Goal: Task Accomplishment & Management: Manage account settings

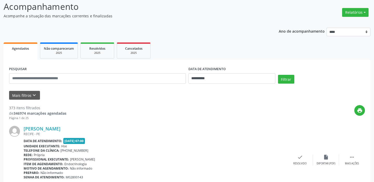
scroll to position [43, 0]
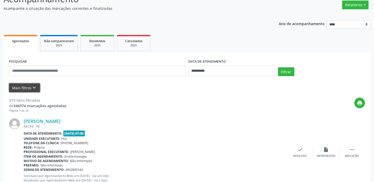
click at [34, 88] on icon "keyboard_arrow_down" at bounding box center [34, 88] width 6 height 6
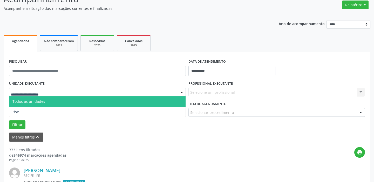
click at [182, 93] on div at bounding box center [182, 92] width 8 height 9
click at [176, 101] on span "Todos as unidades" at bounding box center [97, 102] width 176 height 10
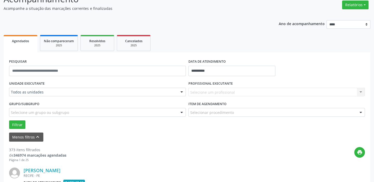
click at [181, 92] on div at bounding box center [182, 92] width 8 height 9
click at [164, 127] on div "Filtrar" at bounding box center [187, 125] width 358 height 9
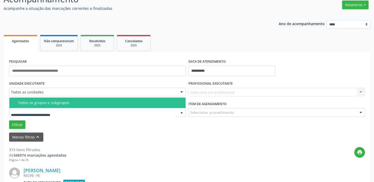
click at [181, 112] on div at bounding box center [182, 112] width 8 height 9
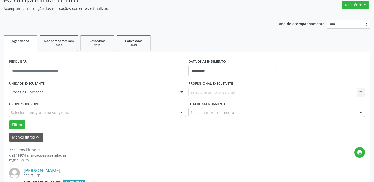
click at [158, 139] on div "Menos filtros keyboard_arrow_up" at bounding box center [187, 137] width 358 height 9
click at [181, 111] on div at bounding box center [182, 112] width 8 height 9
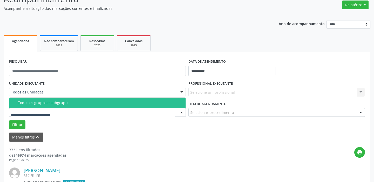
click at [78, 160] on div "print" at bounding box center [215, 154] width 298 height 15
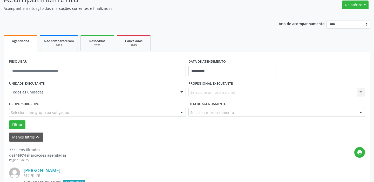
click at [183, 91] on div at bounding box center [182, 92] width 8 height 9
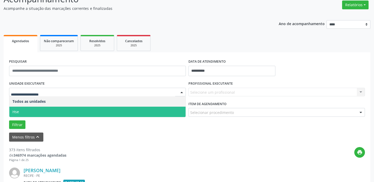
click at [171, 112] on span "Hse" at bounding box center [97, 112] width 176 height 10
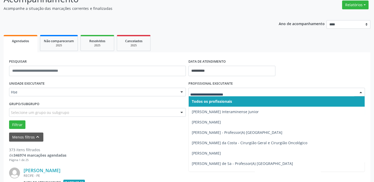
click at [360, 92] on div at bounding box center [361, 92] width 8 height 9
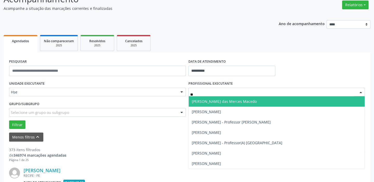
type input "*"
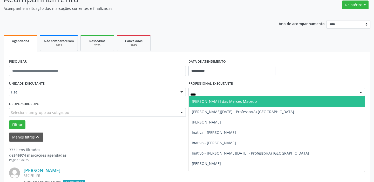
type input "*****"
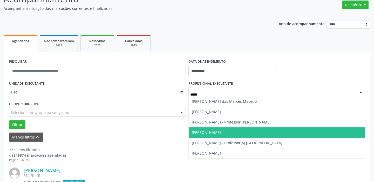
click at [214, 129] on span "[PERSON_NAME]" at bounding box center [277, 133] width 176 height 10
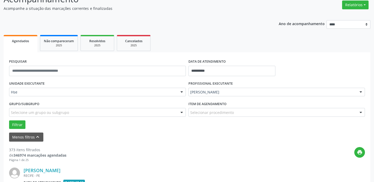
click at [361, 112] on div at bounding box center [361, 112] width 8 height 9
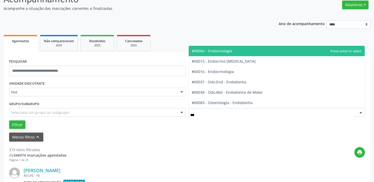
type input "****"
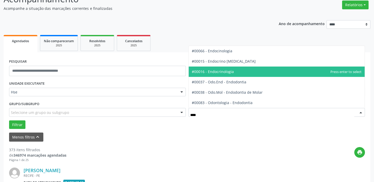
click at [233, 72] on span "#00016 - Endocrinologia" at bounding box center [277, 72] width 176 height 10
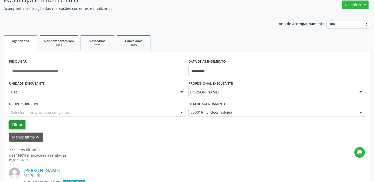
click at [18, 123] on button "Filtrar" at bounding box center [17, 125] width 16 height 9
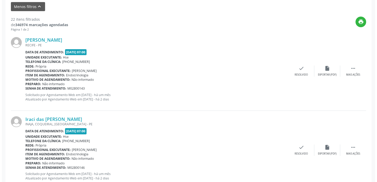
scroll to position [181, 0]
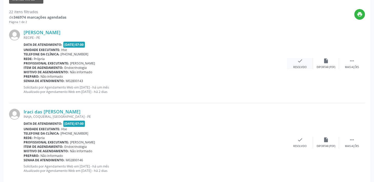
click at [301, 62] on icon "check" at bounding box center [300, 61] width 6 height 6
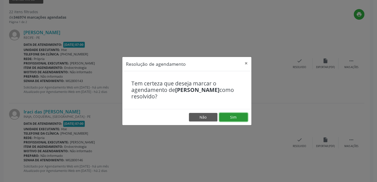
click at [234, 118] on button "Sim" at bounding box center [233, 117] width 29 height 9
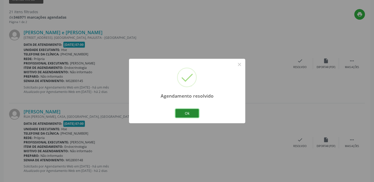
click at [191, 111] on button "Ok" at bounding box center [186, 113] width 23 height 9
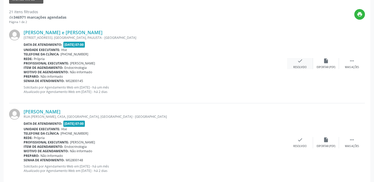
click at [299, 61] on icon "check" at bounding box center [300, 61] width 6 height 6
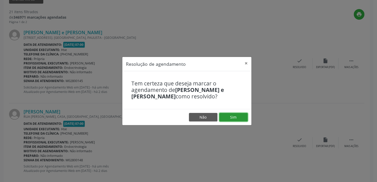
click at [234, 115] on button "Sim" at bounding box center [233, 117] width 29 height 9
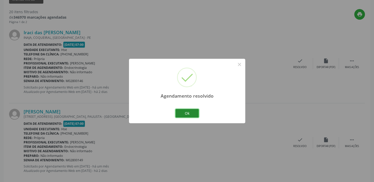
click at [191, 112] on button "Ok" at bounding box center [186, 113] width 23 height 9
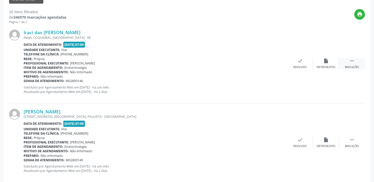
click at [350, 60] on icon "" at bounding box center [352, 61] width 6 height 6
click at [329, 63] on div "alarm_off Não compareceu" at bounding box center [326, 63] width 26 height 11
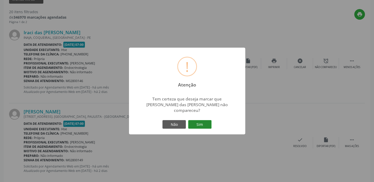
click at [196, 120] on button "Sim" at bounding box center [199, 124] width 23 height 9
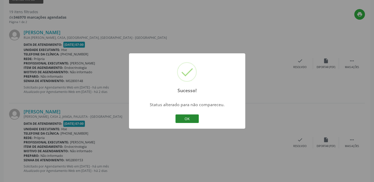
click at [184, 118] on button "OK" at bounding box center [186, 119] width 23 height 9
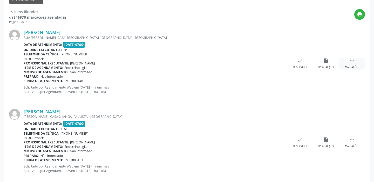
click at [348, 63] on div " Mais ações" at bounding box center [352, 63] width 26 height 11
click at [332, 63] on div "alarm_off Não compareceu" at bounding box center [326, 63] width 26 height 11
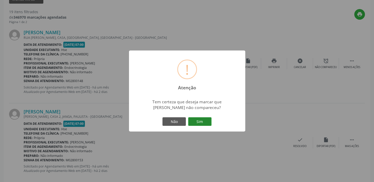
click at [203, 119] on button "Sim" at bounding box center [199, 122] width 23 height 9
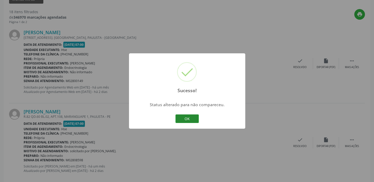
click at [193, 120] on button "OK" at bounding box center [186, 119] width 23 height 9
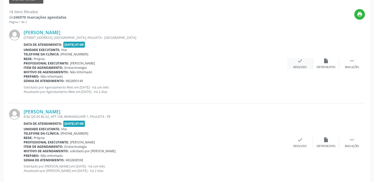
click at [298, 64] on div "check Resolvido" at bounding box center [300, 63] width 26 height 11
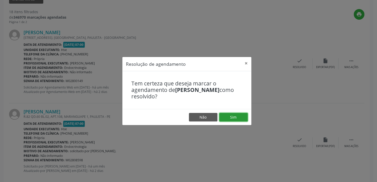
click at [238, 117] on button "Sim" at bounding box center [233, 117] width 29 height 9
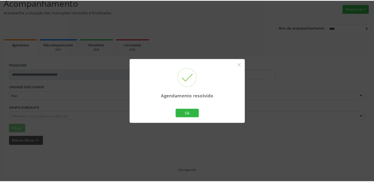
scroll to position [38, 0]
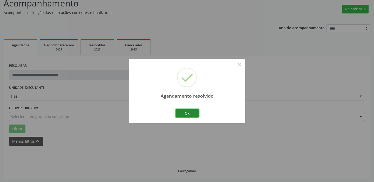
click at [196, 112] on button "Ok" at bounding box center [186, 113] width 23 height 9
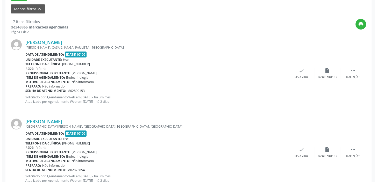
scroll to position [177, 0]
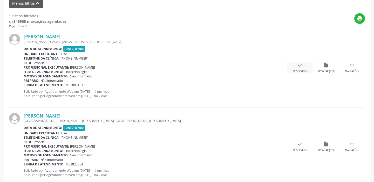
click at [300, 68] on div "check Resolvido" at bounding box center [300, 67] width 26 height 11
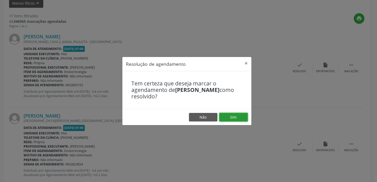
click at [235, 115] on button "Sim" at bounding box center [233, 117] width 29 height 9
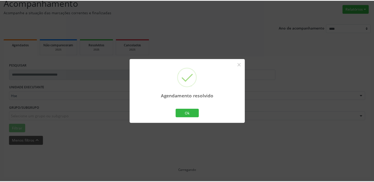
scroll to position [38, 0]
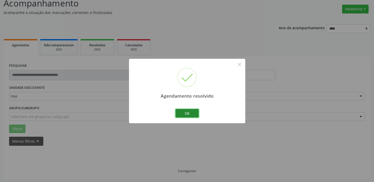
click at [185, 114] on button "Ok" at bounding box center [186, 113] width 23 height 9
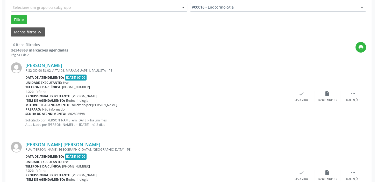
scroll to position [175, 0]
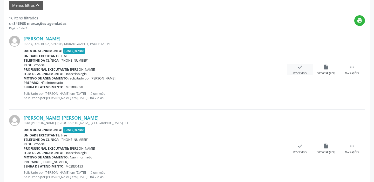
click at [306, 67] on div "check Resolvido" at bounding box center [300, 69] width 26 height 11
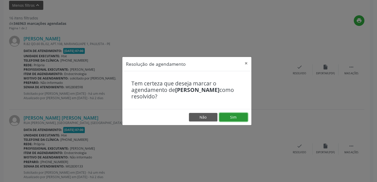
click at [228, 116] on button "Sim" at bounding box center [233, 117] width 29 height 9
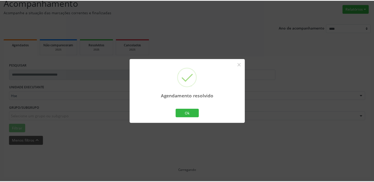
scroll to position [38, 0]
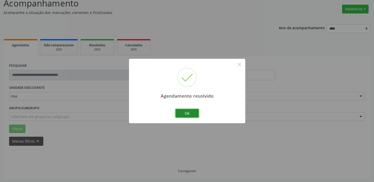
click at [187, 114] on button "Ok" at bounding box center [186, 113] width 23 height 9
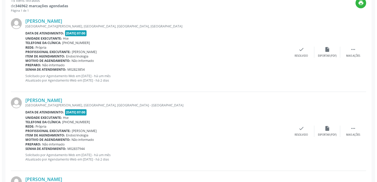
scroll to position [196, 0]
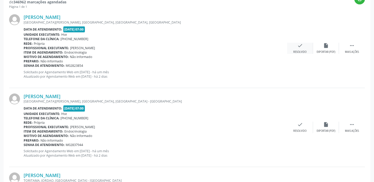
click at [306, 48] on div "check Resolvido" at bounding box center [300, 48] width 26 height 11
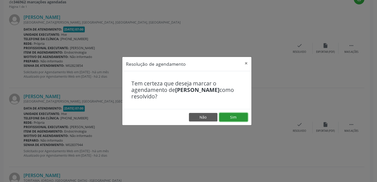
click at [235, 115] on button "Sim" at bounding box center [233, 117] width 29 height 9
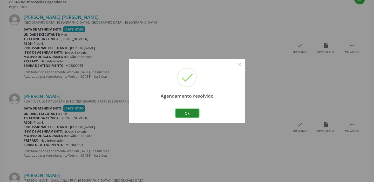
click at [189, 112] on button "Ok" at bounding box center [186, 113] width 23 height 9
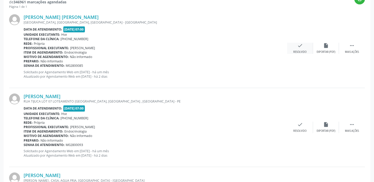
click at [301, 43] on icon "check" at bounding box center [300, 46] width 6 height 6
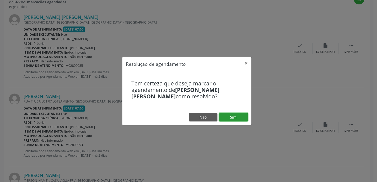
click at [242, 114] on button "Sim" at bounding box center [233, 117] width 29 height 9
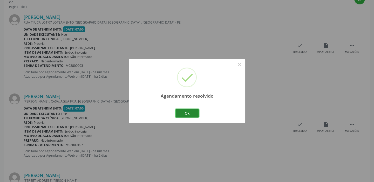
click at [189, 111] on button "Ok" at bounding box center [186, 113] width 23 height 9
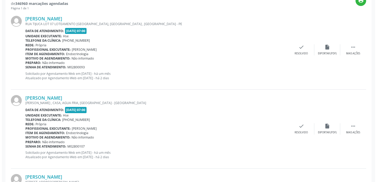
scroll to position [200, 0]
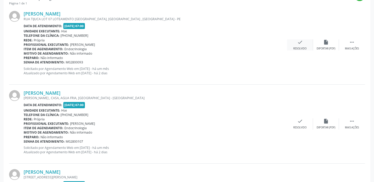
click at [299, 45] on icon "check" at bounding box center [300, 42] width 6 height 6
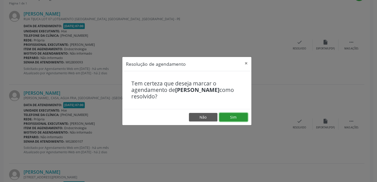
click at [240, 115] on button "Sim" at bounding box center [233, 117] width 29 height 9
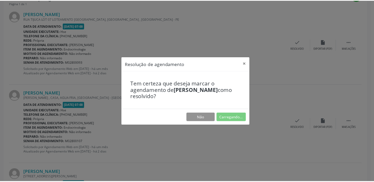
scroll to position [38, 0]
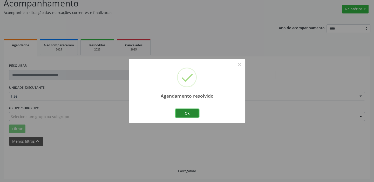
click at [197, 111] on button "Ok" at bounding box center [186, 113] width 23 height 9
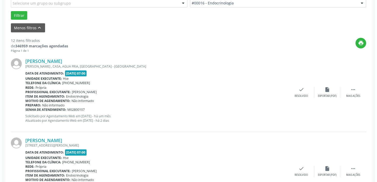
scroll to position [174, 0]
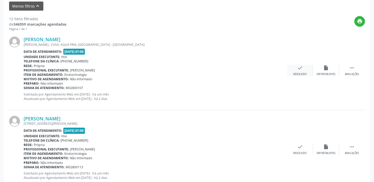
click at [307, 71] on div "check Resolvido" at bounding box center [300, 70] width 26 height 11
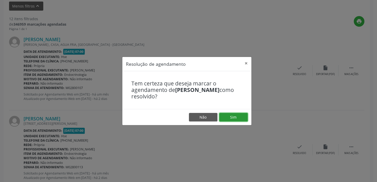
click at [238, 118] on button "Sim" at bounding box center [233, 117] width 29 height 9
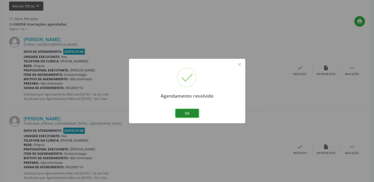
click at [185, 113] on button "Ok" at bounding box center [186, 113] width 23 height 9
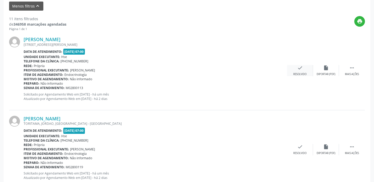
click at [302, 66] on icon "check" at bounding box center [300, 68] width 6 height 6
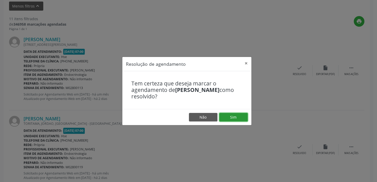
click at [236, 118] on button "Sim" at bounding box center [233, 117] width 29 height 9
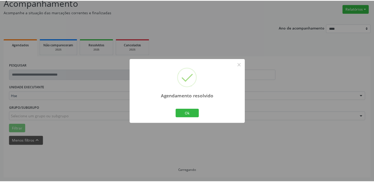
scroll to position [38, 0]
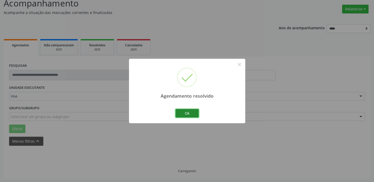
click at [191, 114] on button "Ok" at bounding box center [186, 113] width 23 height 9
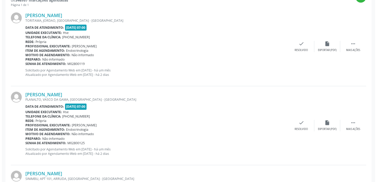
scroll to position [203, 0]
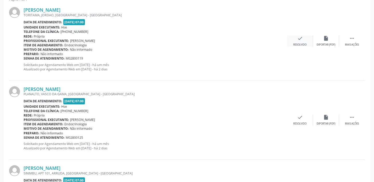
click at [304, 37] on div "check Resolvido" at bounding box center [300, 41] width 26 height 11
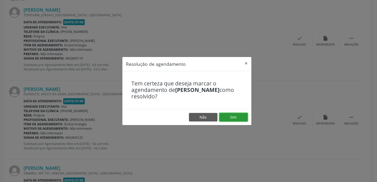
click at [231, 117] on button "Sim" at bounding box center [233, 117] width 29 height 9
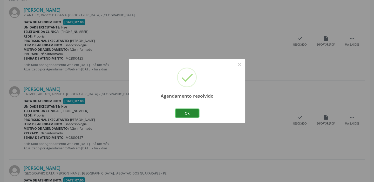
click at [191, 111] on button "Ok" at bounding box center [186, 113] width 23 height 9
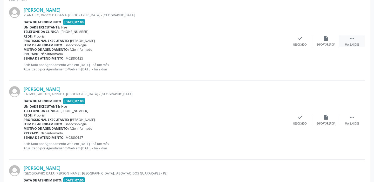
click at [351, 43] on div "Mais ações" at bounding box center [352, 45] width 14 height 4
click at [326, 37] on icon "alarm_off" at bounding box center [326, 39] width 6 height 6
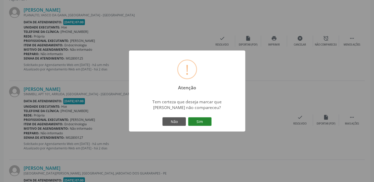
click at [200, 120] on button "Sim" at bounding box center [199, 122] width 23 height 9
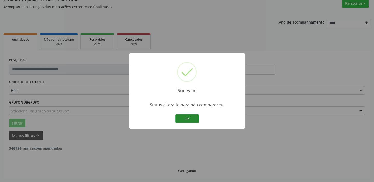
click at [188, 119] on button "OK" at bounding box center [186, 119] width 23 height 9
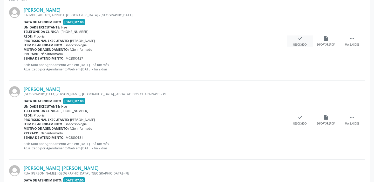
click at [306, 39] on div "check Resolvido" at bounding box center [300, 41] width 26 height 11
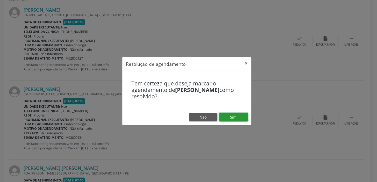
click at [236, 117] on button "Sim" at bounding box center [233, 117] width 29 height 9
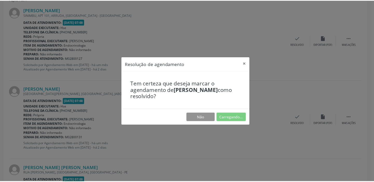
scroll to position [38, 0]
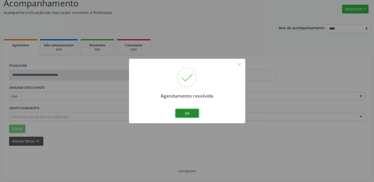
click at [184, 112] on button "Ok" at bounding box center [186, 113] width 23 height 9
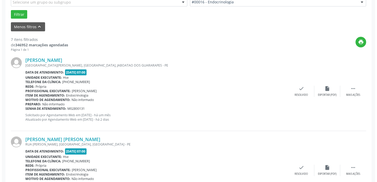
scroll to position [178, 0]
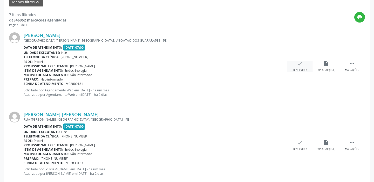
click at [303, 65] on div "check Resolvido" at bounding box center [300, 66] width 26 height 11
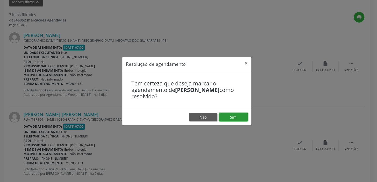
click at [235, 115] on button "Sim" at bounding box center [233, 117] width 29 height 9
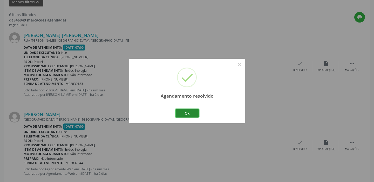
click at [192, 113] on button "Ok" at bounding box center [186, 113] width 23 height 9
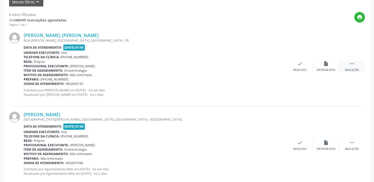
click at [345, 63] on div " Mais ações" at bounding box center [352, 66] width 26 height 11
click at [334, 66] on div "alarm_off Não compareceu" at bounding box center [326, 66] width 26 height 11
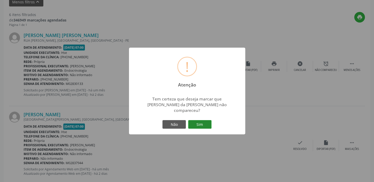
click at [205, 120] on button "Sim" at bounding box center [199, 124] width 23 height 9
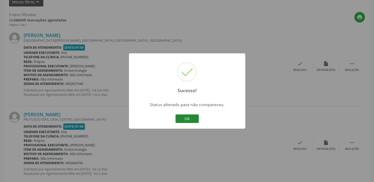
click at [186, 119] on button "OK" at bounding box center [186, 119] width 23 height 9
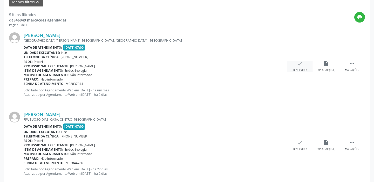
click at [300, 63] on icon "check" at bounding box center [300, 64] width 6 height 6
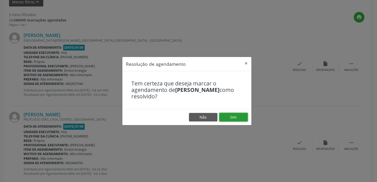
click at [234, 118] on button "Sim" at bounding box center [233, 117] width 29 height 9
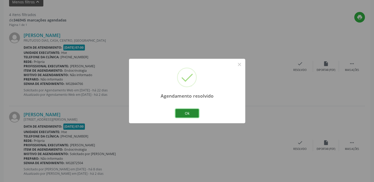
click at [192, 113] on button "Ok" at bounding box center [186, 113] width 23 height 9
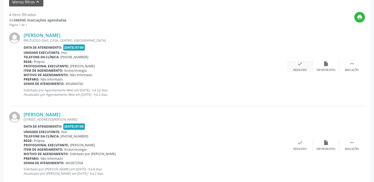
click at [302, 68] on div "Resolvido" at bounding box center [299, 70] width 13 height 4
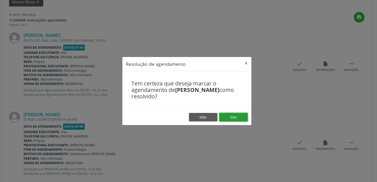
click at [239, 117] on button "Sim" at bounding box center [233, 117] width 29 height 9
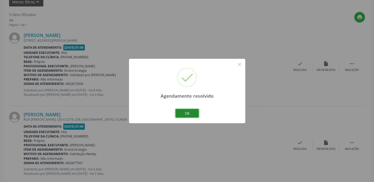
click at [191, 113] on button "Ok" at bounding box center [186, 113] width 23 height 9
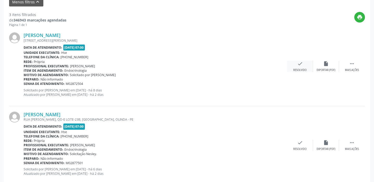
click at [307, 62] on div "check Resolvido" at bounding box center [300, 66] width 26 height 11
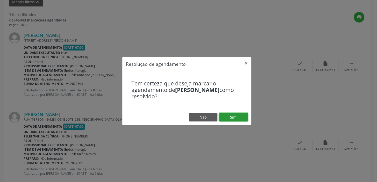
click at [242, 116] on button "Sim" at bounding box center [233, 117] width 29 height 9
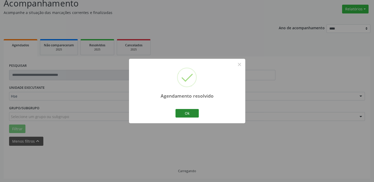
scroll to position [44, 0]
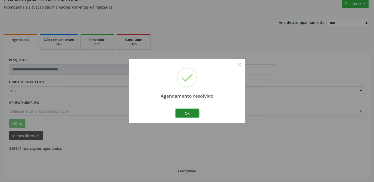
click at [196, 114] on button "Ok" at bounding box center [186, 113] width 23 height 9
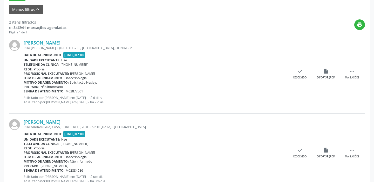
scroll to position [182, 0]
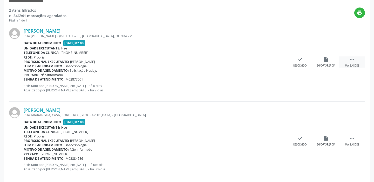
click at [350, 58] on icon "" at bounding box center [352, 60] width 6 height 6
click at [327, 58] on icon "alarm_off" at bounding box center [326, 60] width 6 height 6
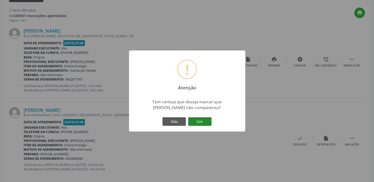
click at [200, 121] on button "Sim" at bounding box center [199, 122] width 23 height 9
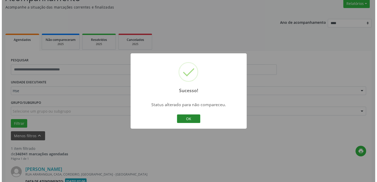
scroll to position [111, 0]
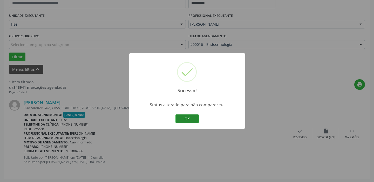
click at [194, 116] on button "OK" at bounding box center [186, 119] width 23 height 9
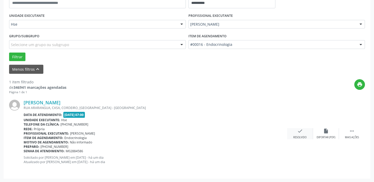
click at [297, 132] on icon "check" at bounding box center [300, 131] width 6 height 6
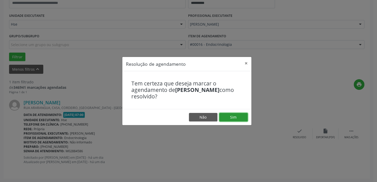
click at [229, 117] on button "Sim" at bounding box center [233, 117] width 29 height 9
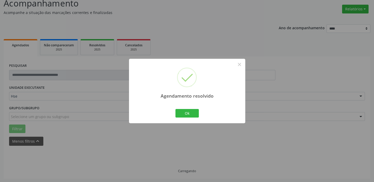
scroll to position [27, 0]
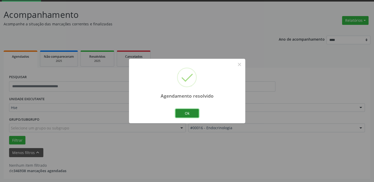
click at [187, 113] on button "Ok" at bounding box center [186, 113] width 23 height 9
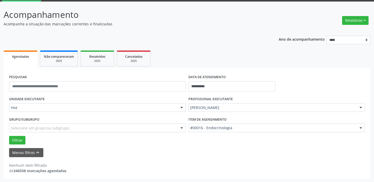
scroll to position [0, 0]
